Goal: Use online tool/utility: Utilize a website feature to perform a specific function

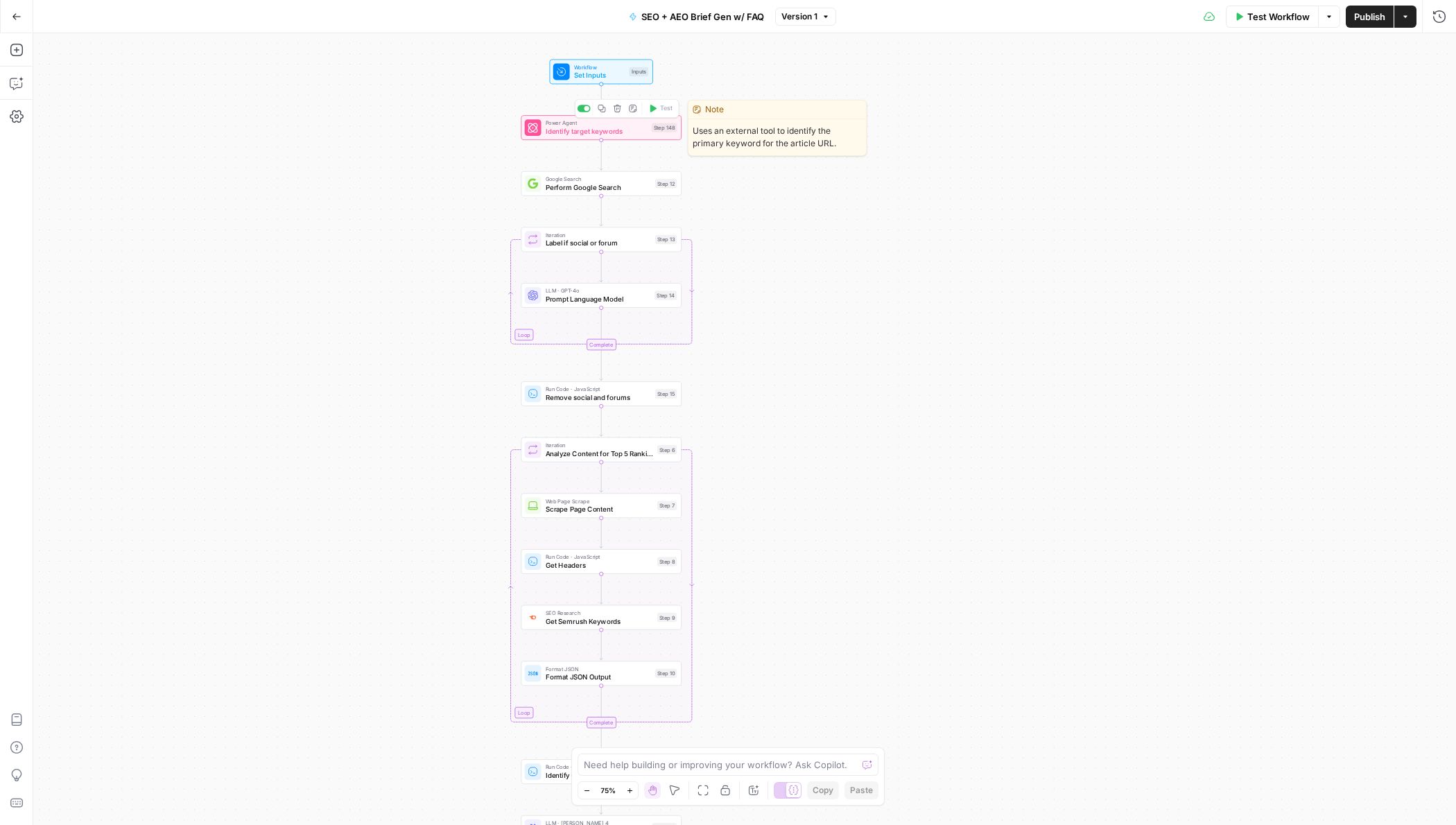
click at [607, 136] on span "Identify target keywords" at bounding box center [597, 131] width 102 height 10
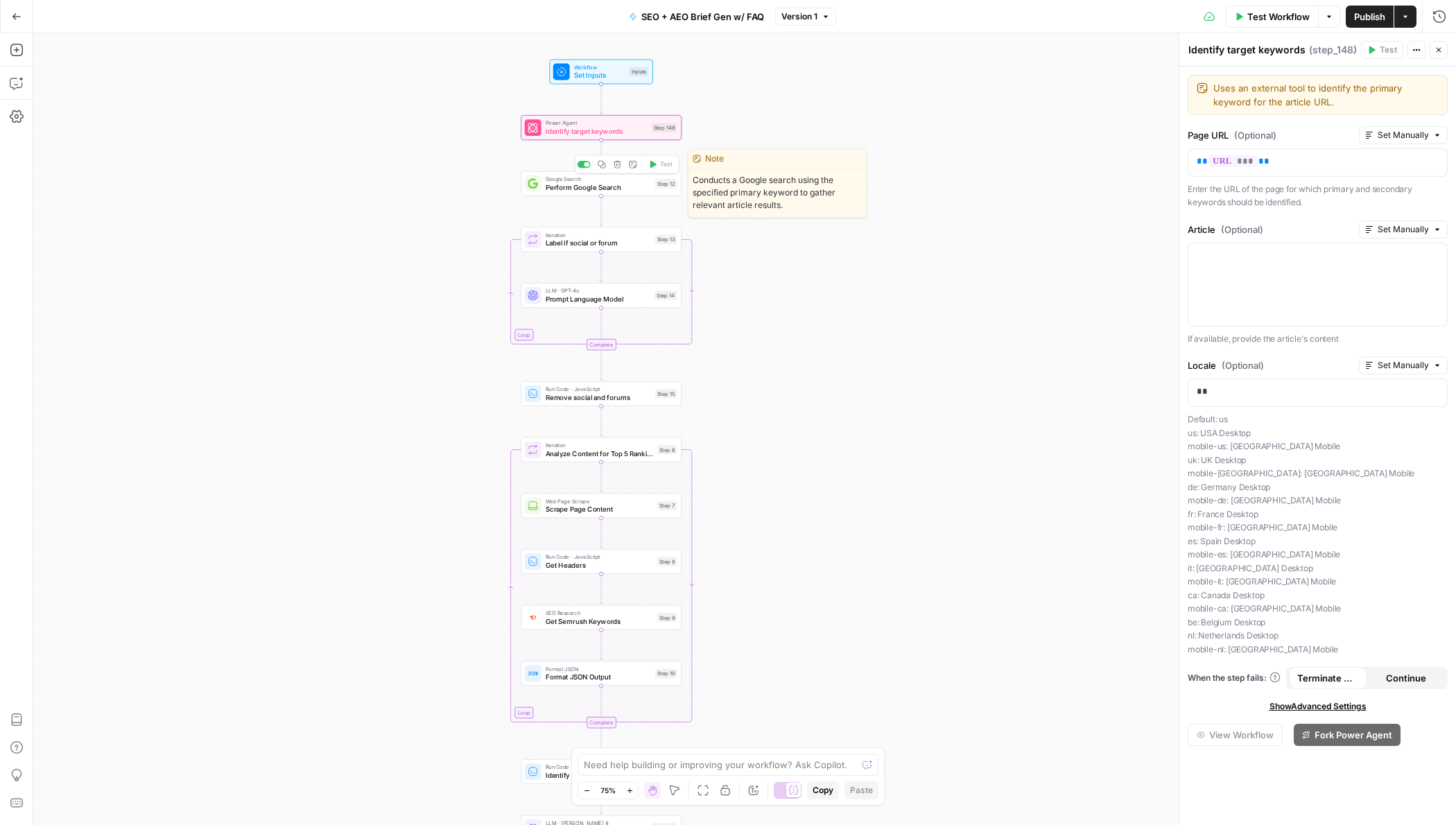
click at [631, 189] on span "Perform Google Search" at bounding box center [598, 188] width 105 height 10
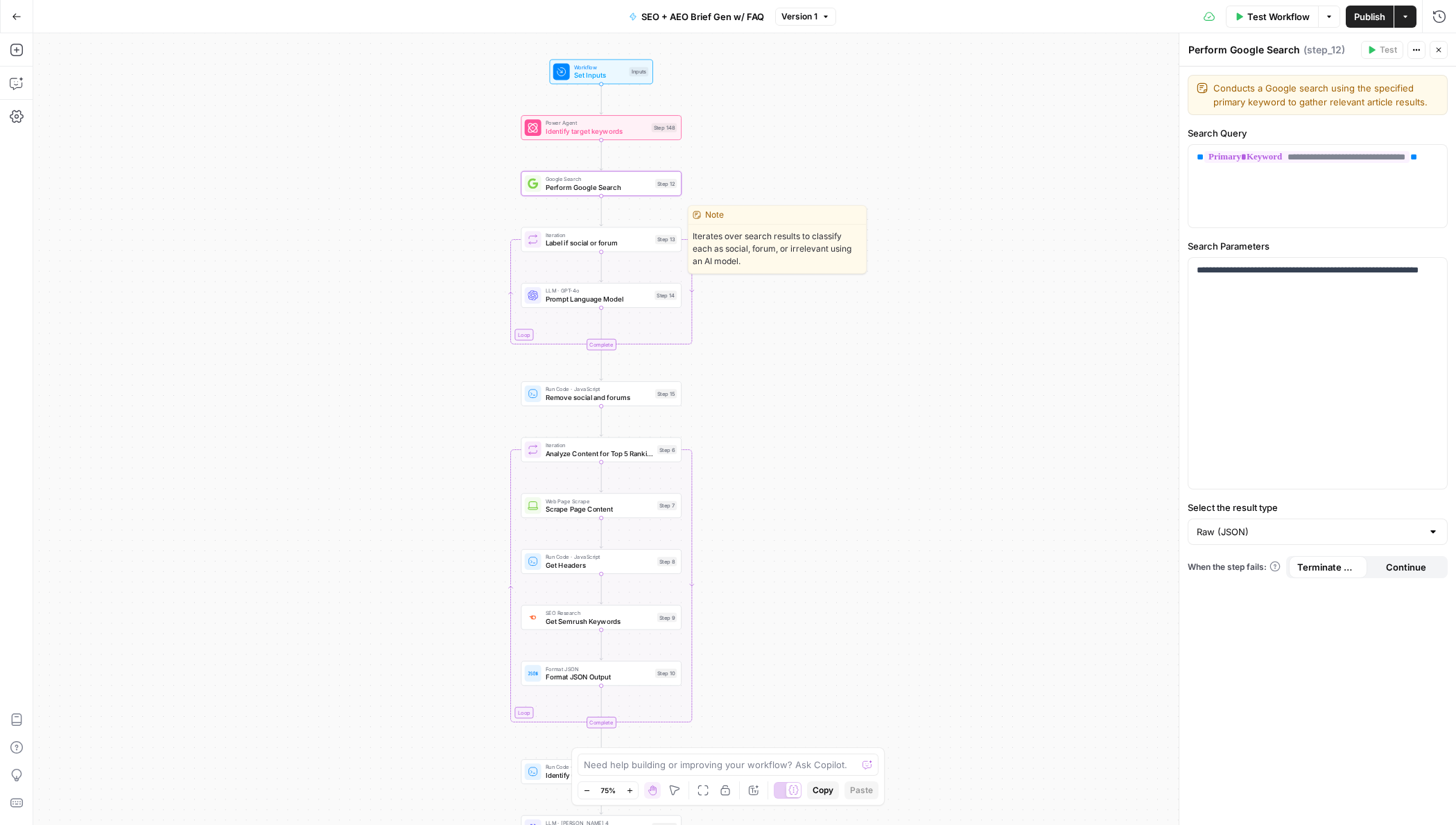
click at [617, 239] on span "Label if social or forum" at bounding box center [598, 243] width 105 height 10
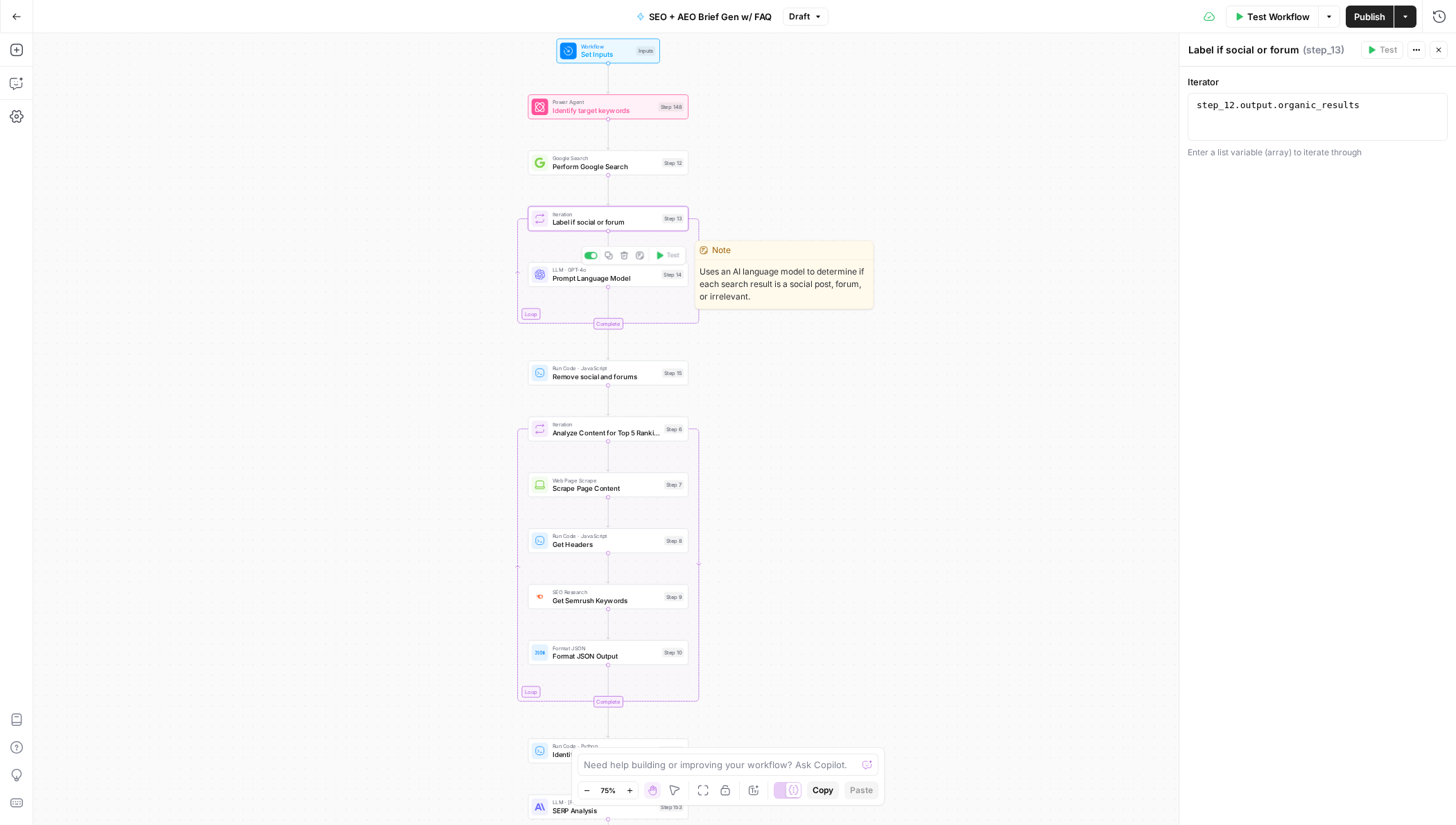
click at [595, 281] on span "Prompt Language Model" at bounding box center [605, 278] width 105 height 10
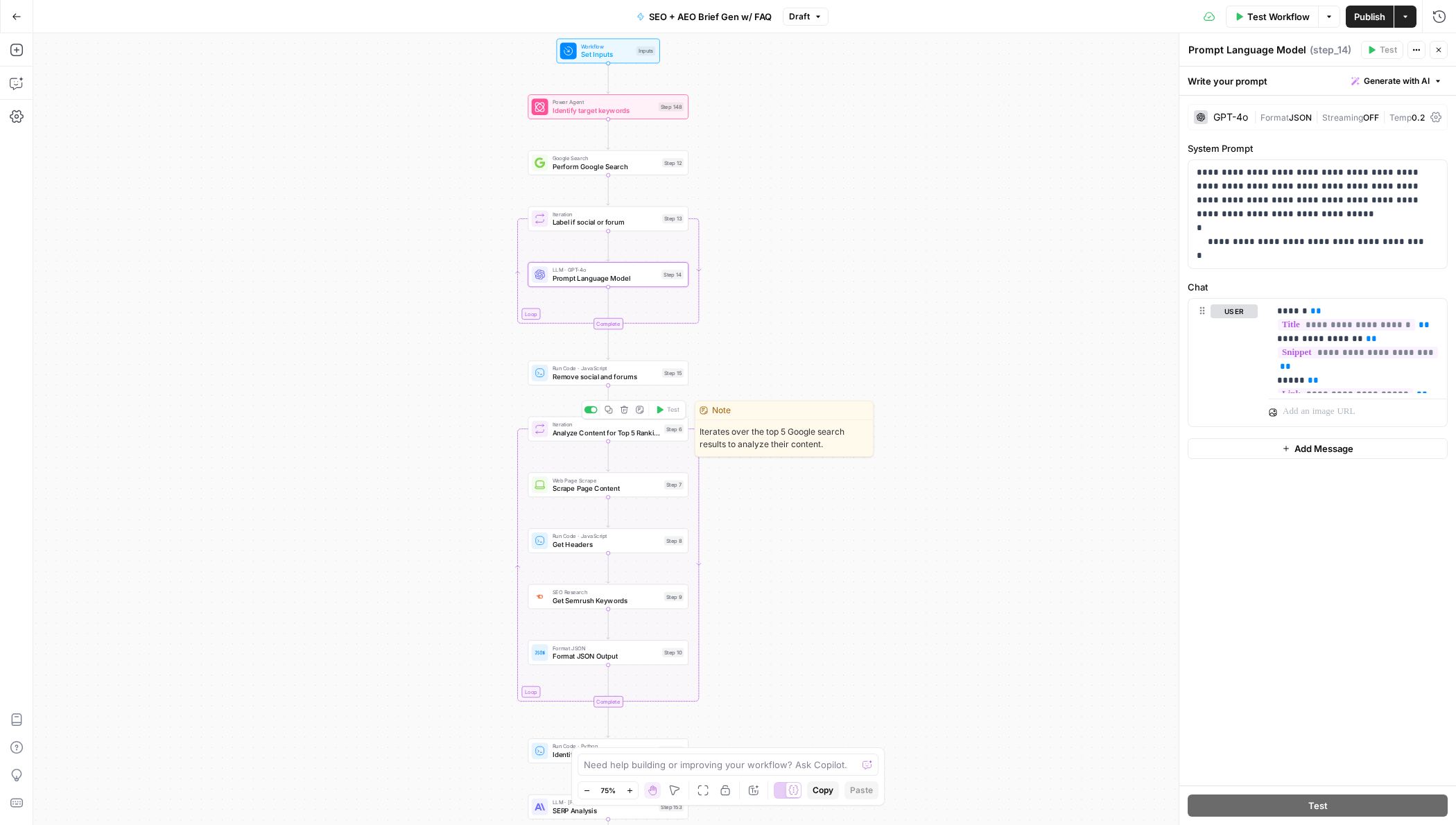
click at [606, 433] on span "Analyze Content for Top 5 Ranking Pages" at bounding box center [606, 432] width 108 height 10
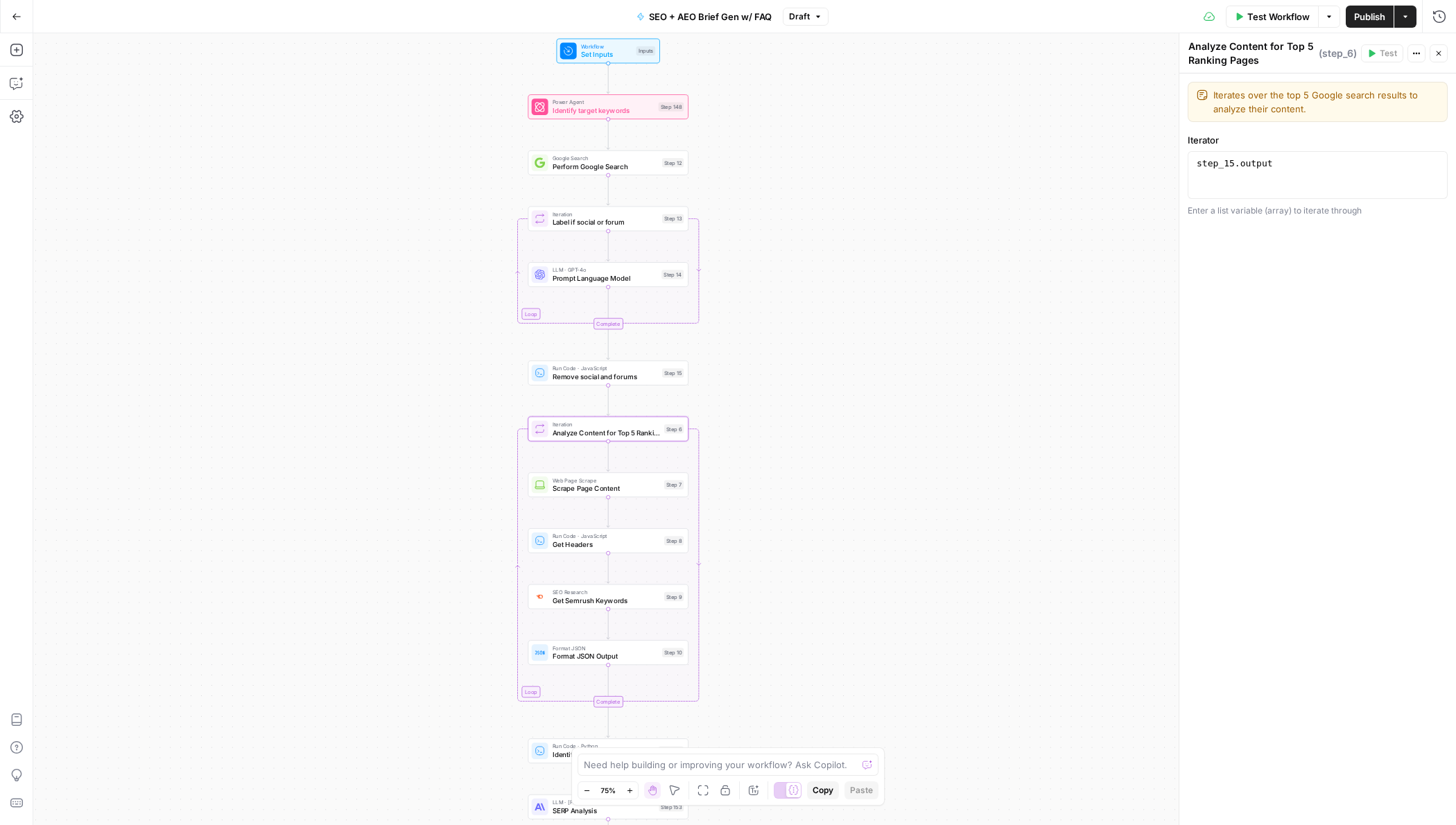
click at [631, 490] on span "Scrape Page Content" at bounding box center [606, 488] width 108 height 10
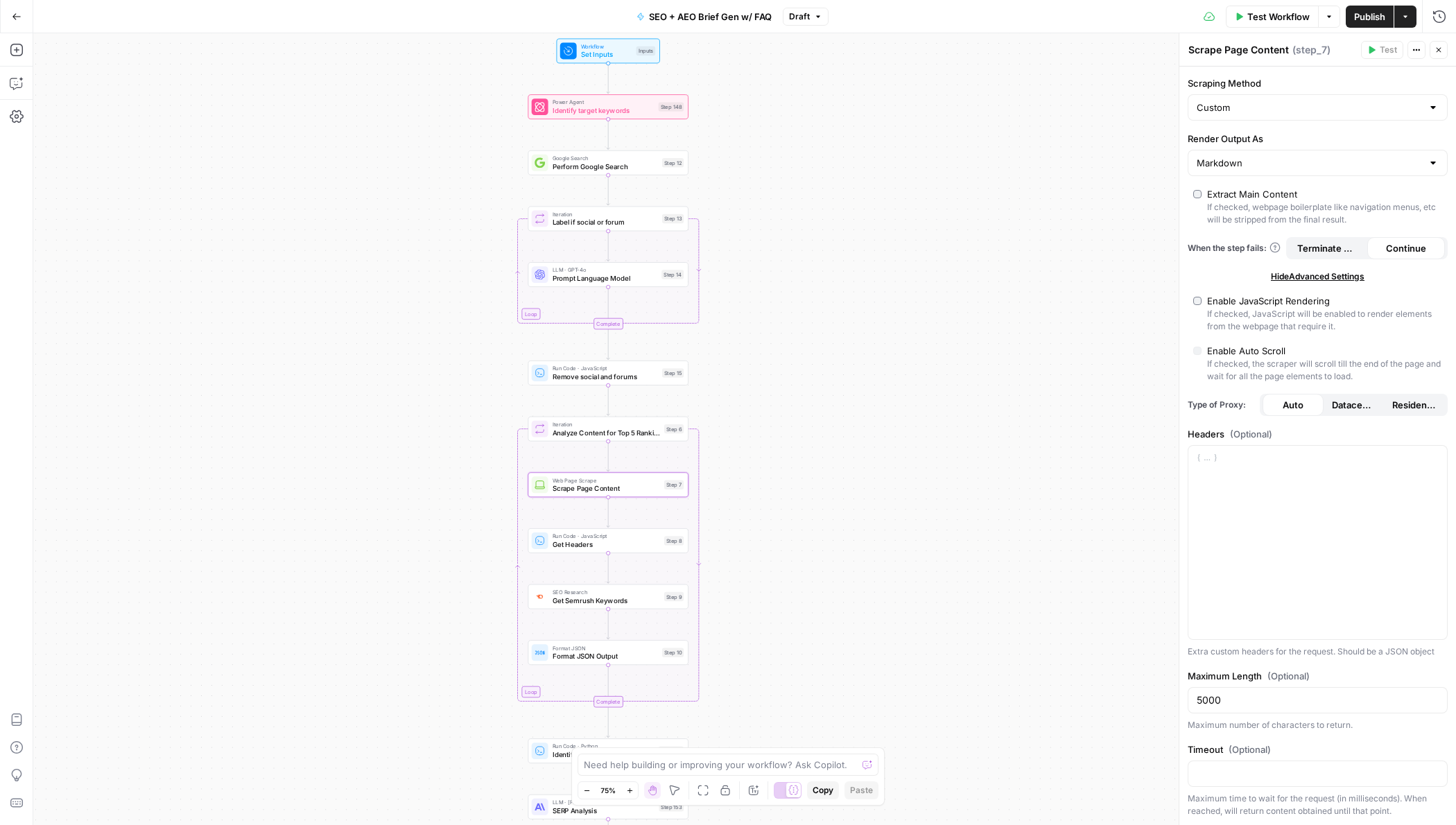
scroll to position [94, 0]
click at [584, 547] on span "Get Headers" at bounding box center [606, 544] width 108 height 10
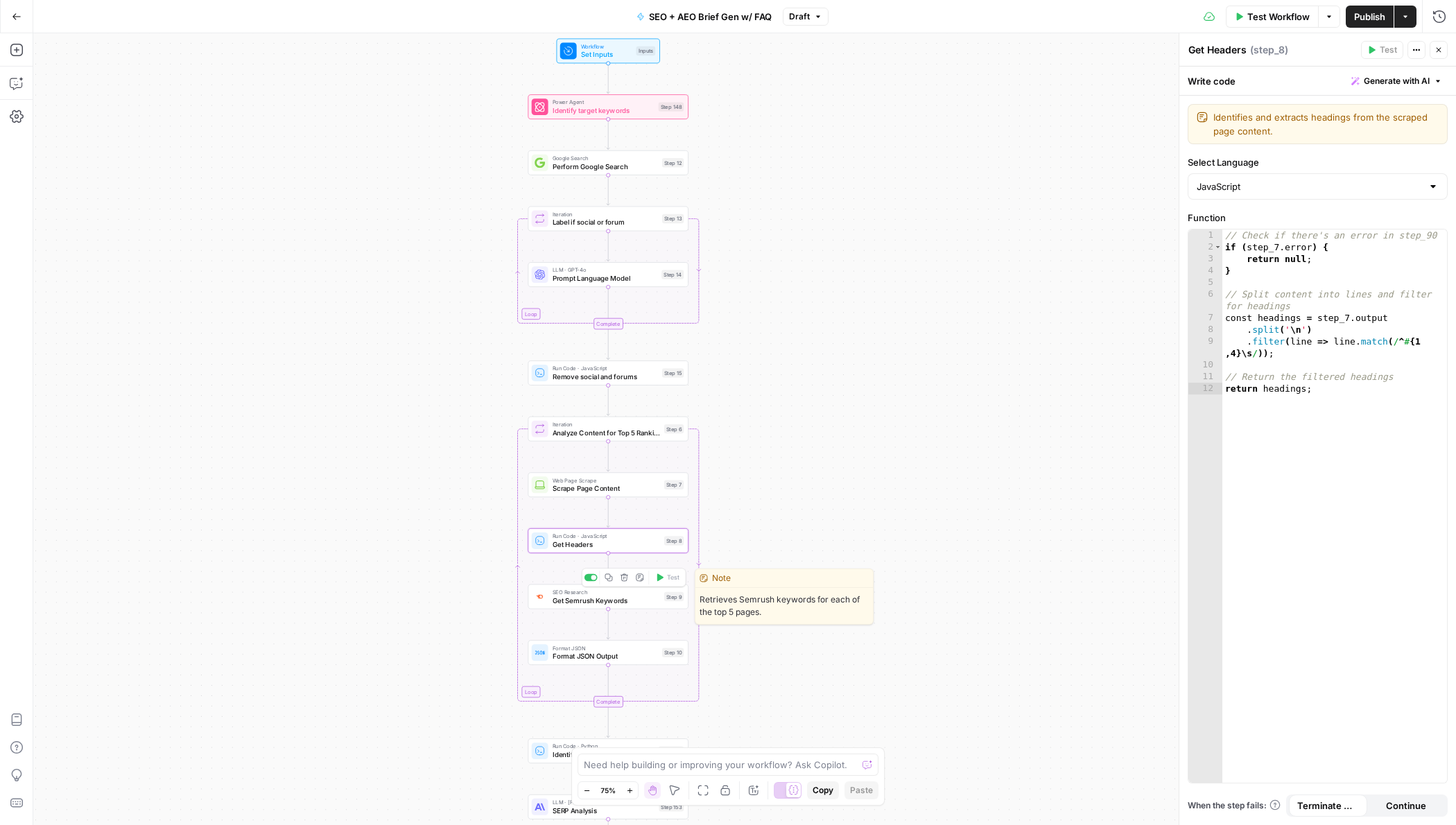
click at [571, 606] on div "SEO Research Get Semrush Keywords Step 9 Copy step Delete step Edit Note Test" at bounding box center [608, 597] width 161 height 25
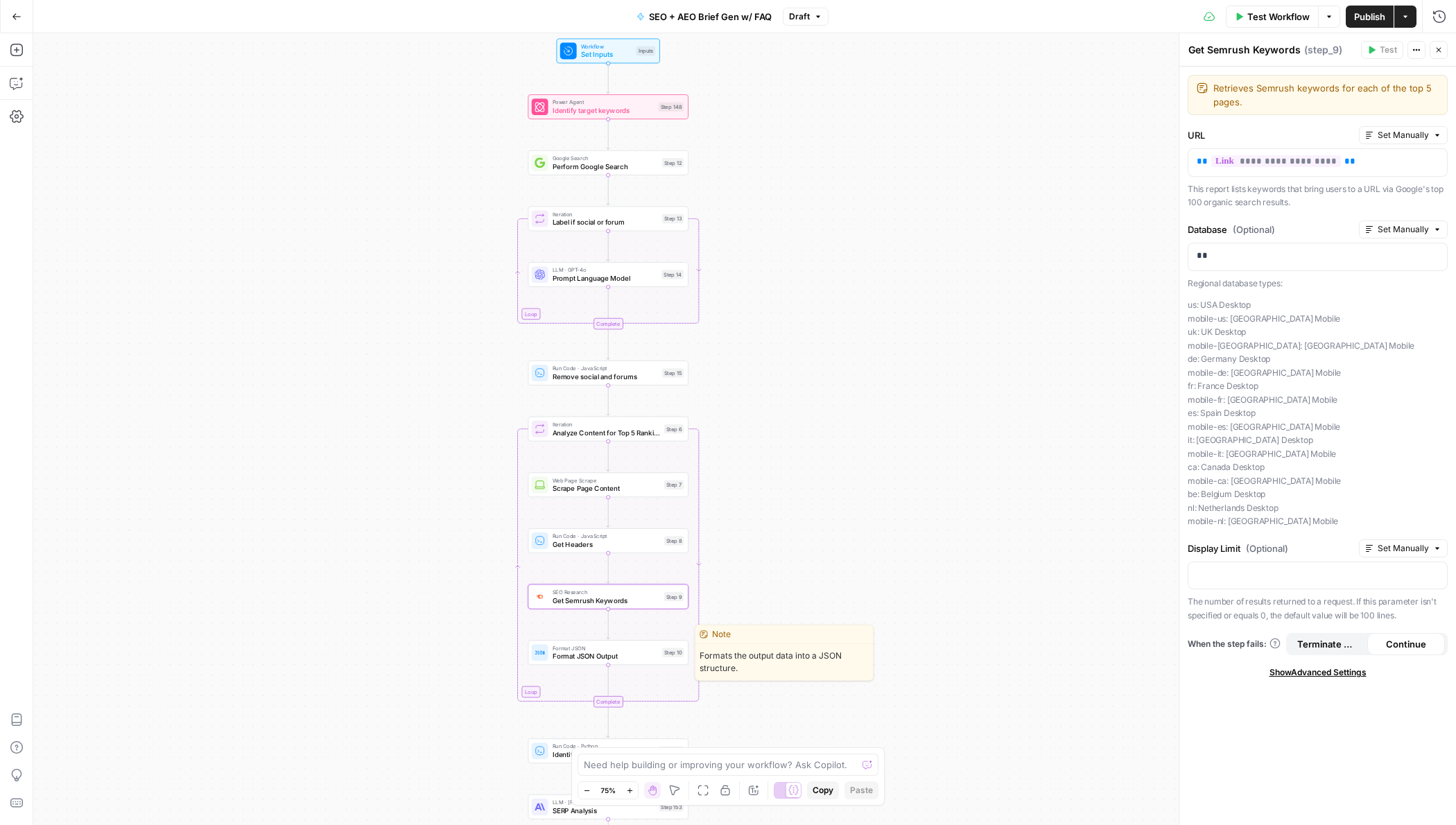
click at [584, 660] on span "Format JSON Output" at bounding box center [605, 656] width 105 height 10
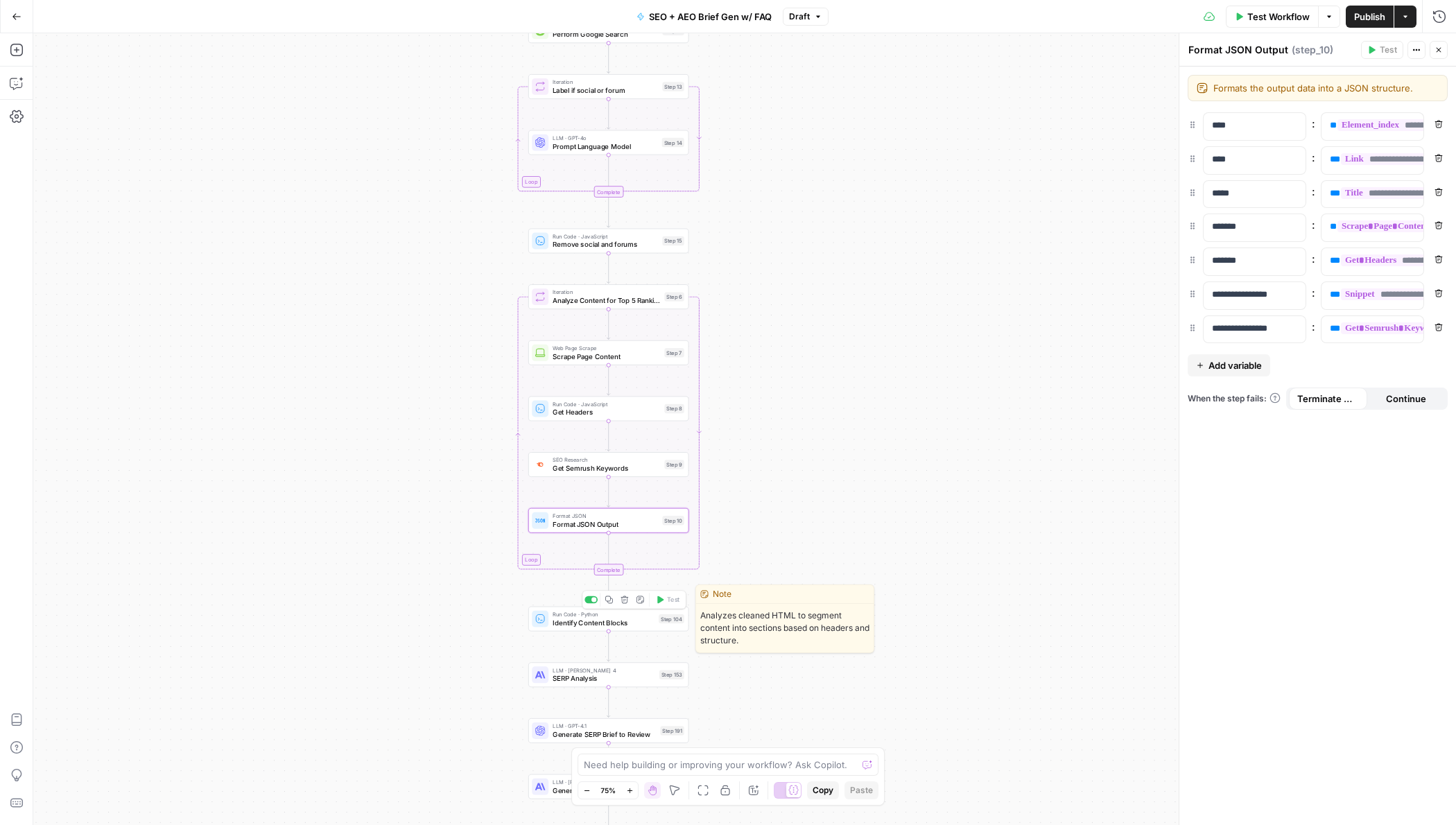
click at [586, 622] on span "Identify Content Blocks" at bounding box center [603, 622] width 102 height 10
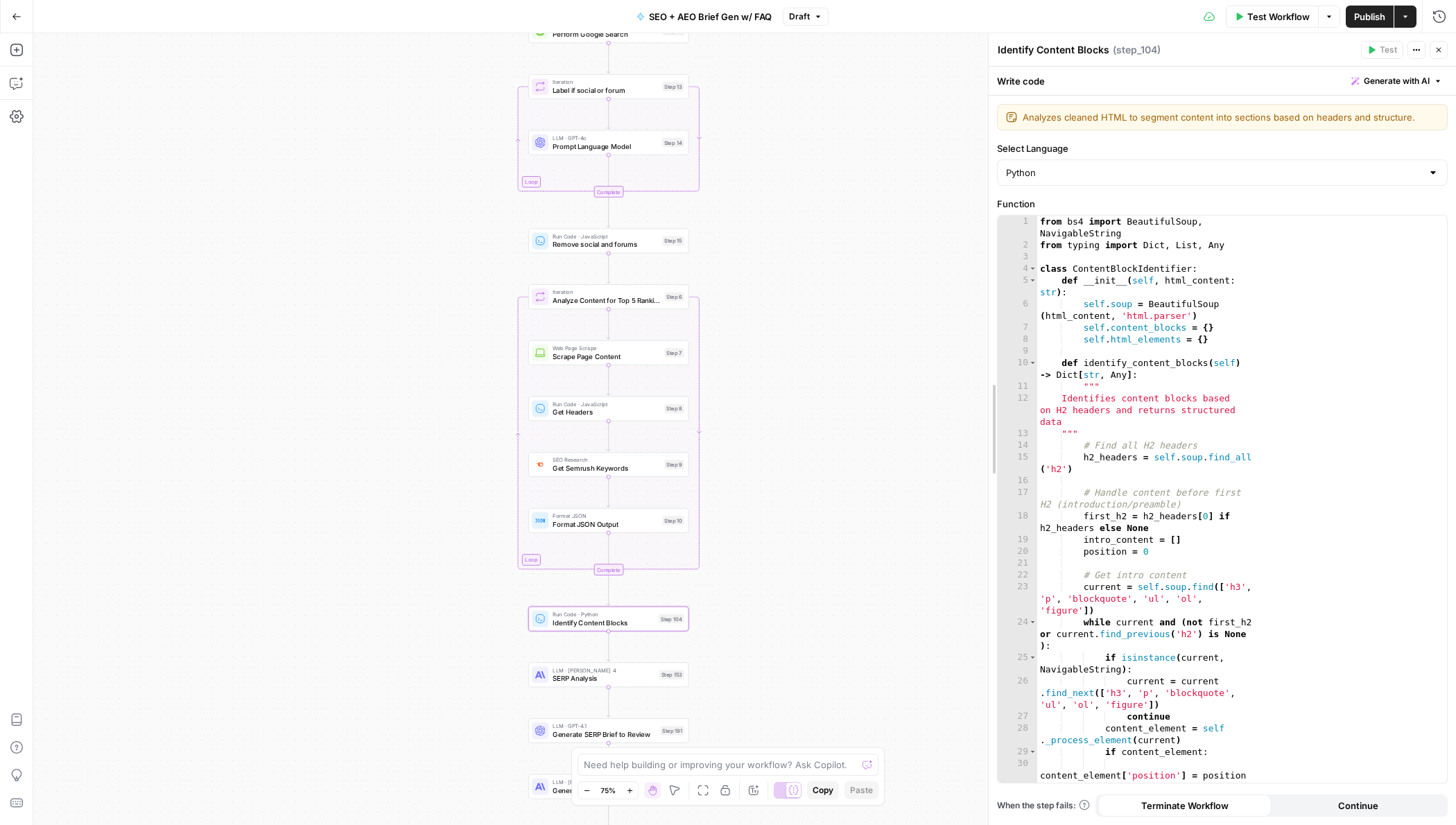
drag, startPoint x: 1178, startPoint y: 249, endPoint x: 987, endPoint y: 276, distance: 192.9
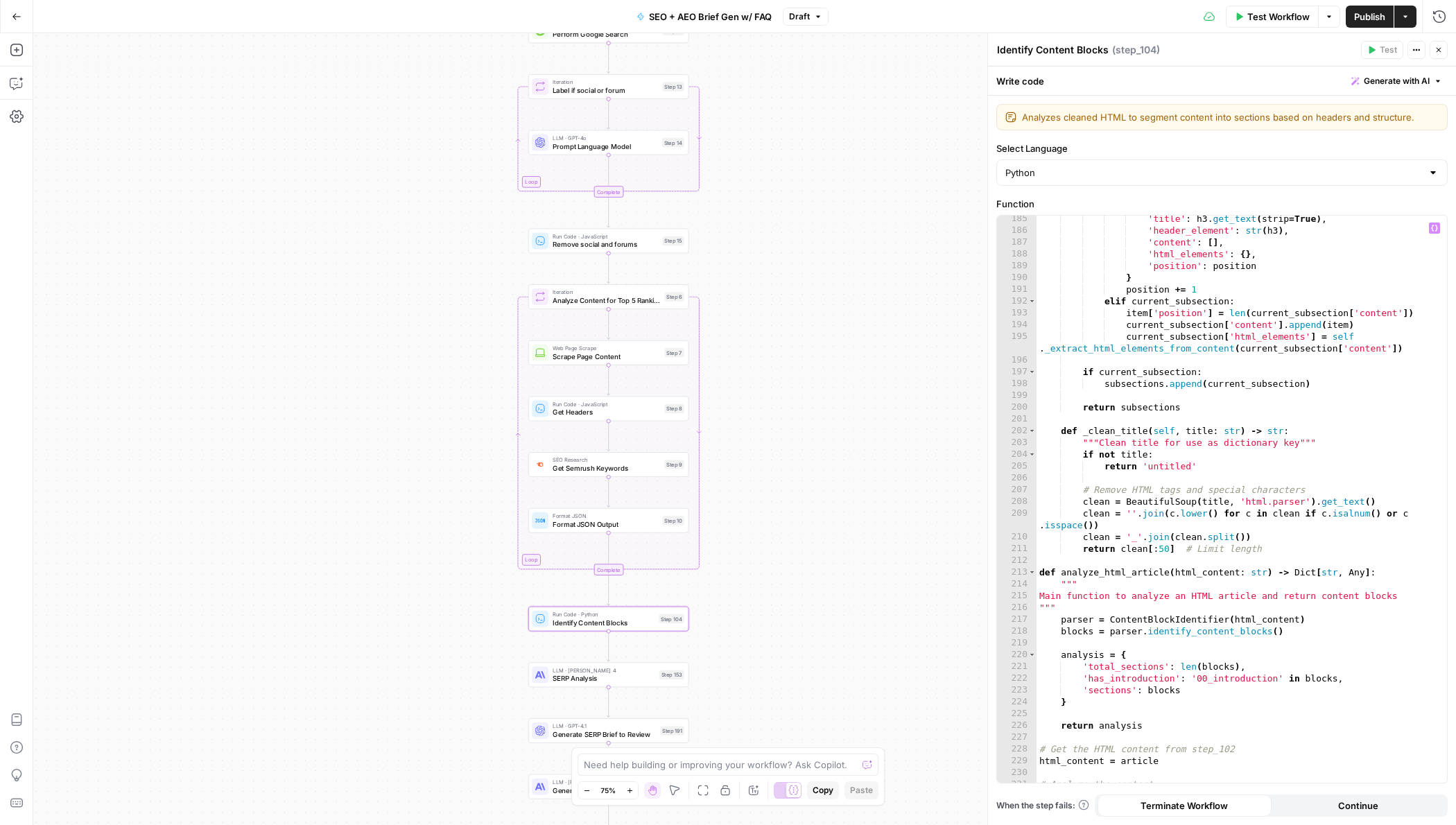
scroll to position [2332, 0]
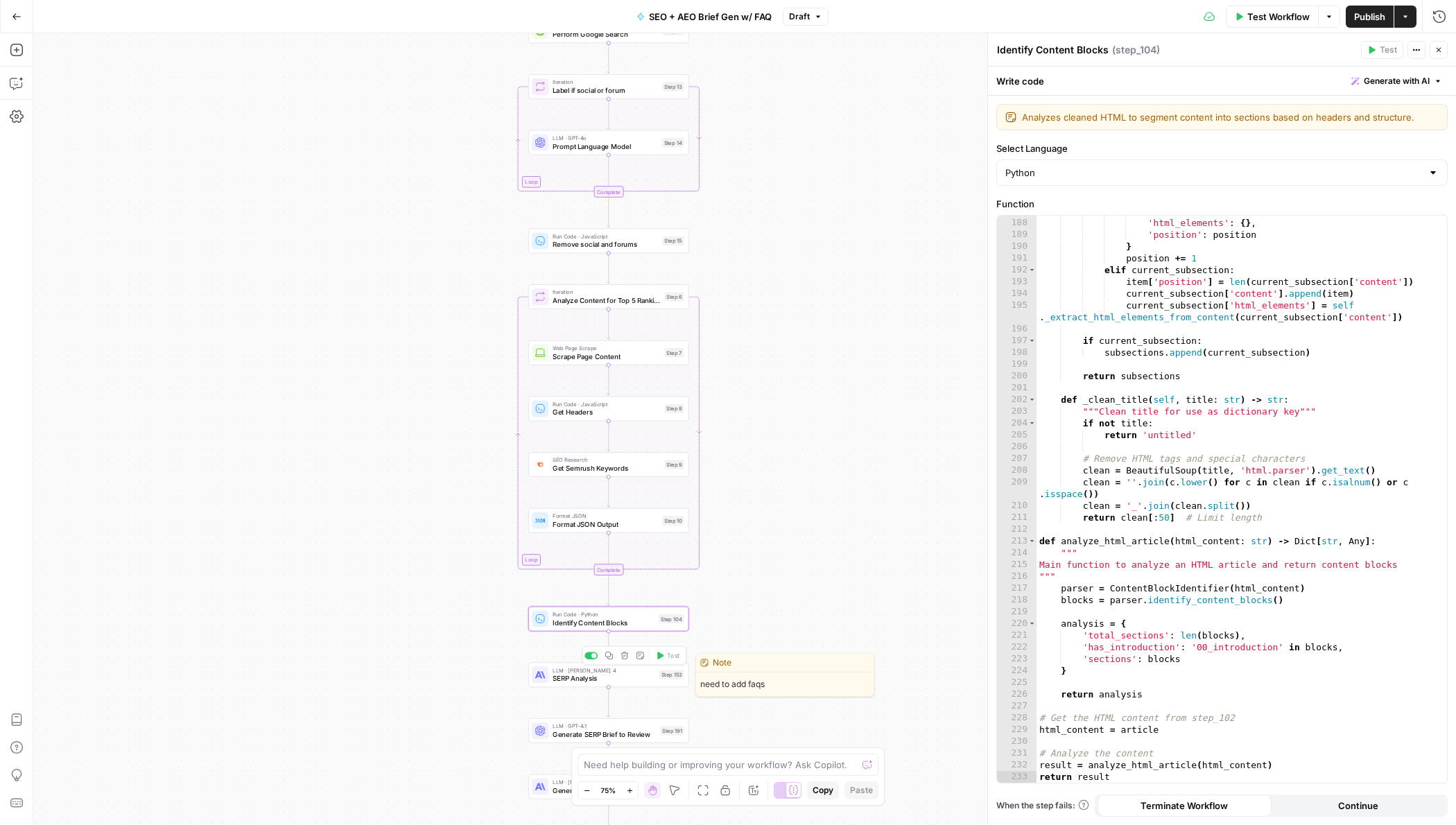
click at [617, 681] on span "SERP Analysis" at bounding box center [603, 678] width 102 height 10
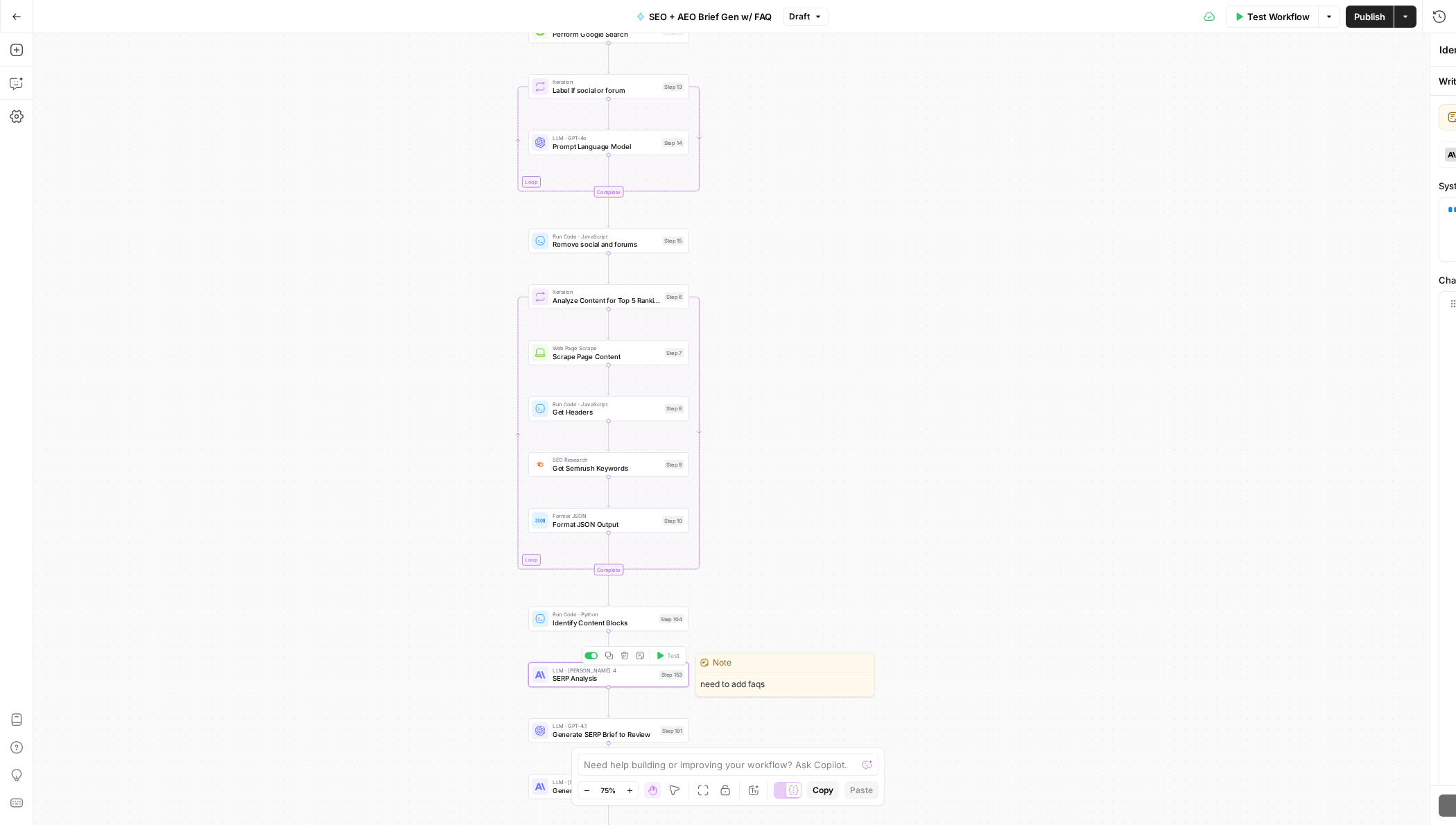
type textarea "SERP Analysis"
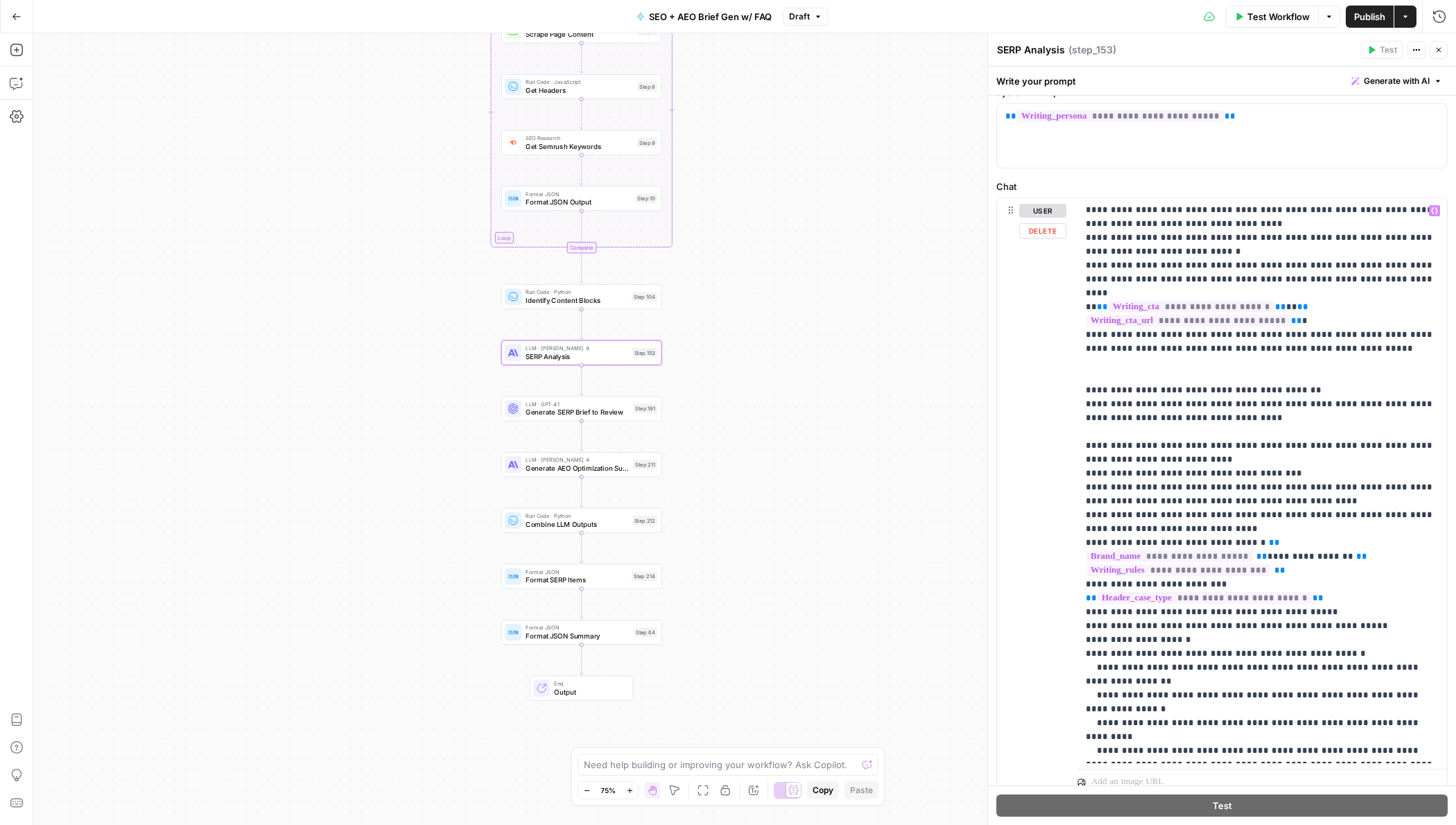
scroll to position [146, 0]
